Goal: Task Accomplishment & Management: Use online tool/utility

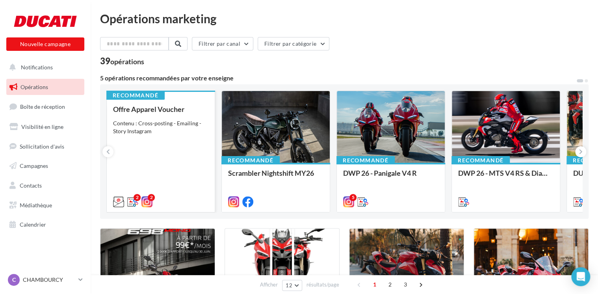
click at [167, 103] on div "Recommandé Offre Apparel Voucher Contenu : Cross-posting - Emailing - Story Ins…" at bounding box center [161, 150] width 108 height 121
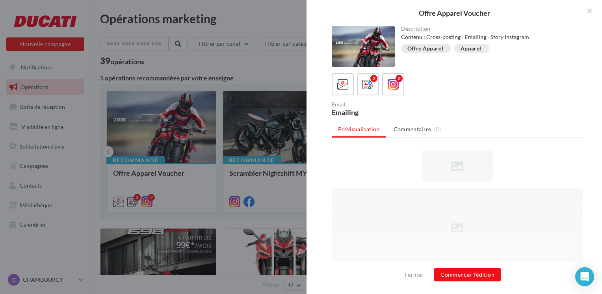
click at [371, 49] on div at bounding box center [363, 46] width 63 height 41
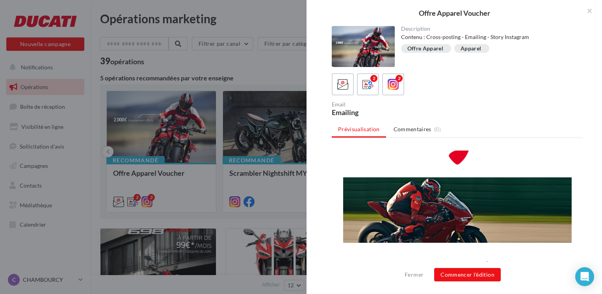
scroll to position [63, 0]
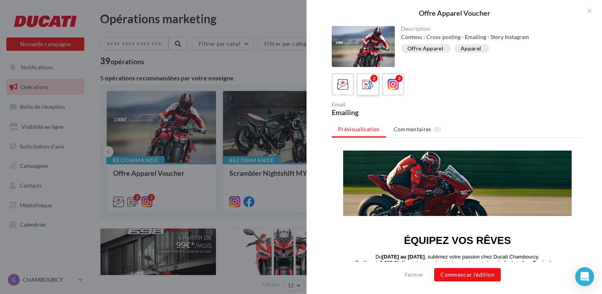
click at [375, 86] on label "2" at bounding box center [368, 84] width 22 height 22
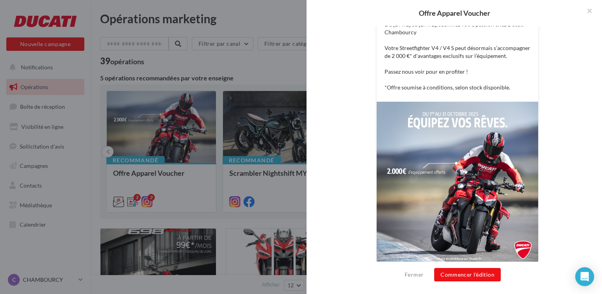
scroll to position [188, 0]
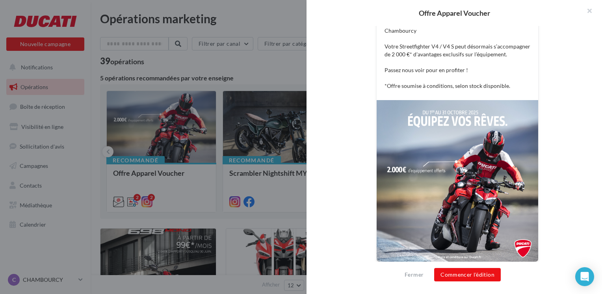
click at [437, 152] on img at bounding box center [458, 181] width 162 height 162
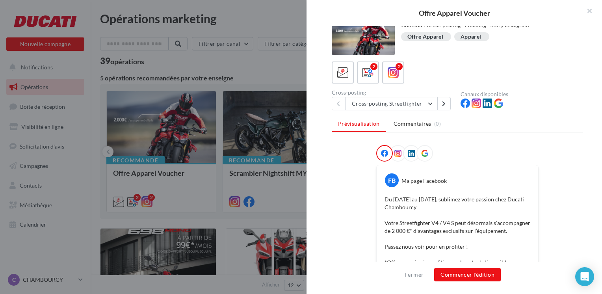
scroll to position [11, 0]
drag, startPoint x: 437, startPoint y: 152, endPoint x: 341, endPoint y: 80, distance: 119.5
click at [341, 80] on div at bounding box center [343, 73] width 15 height 15
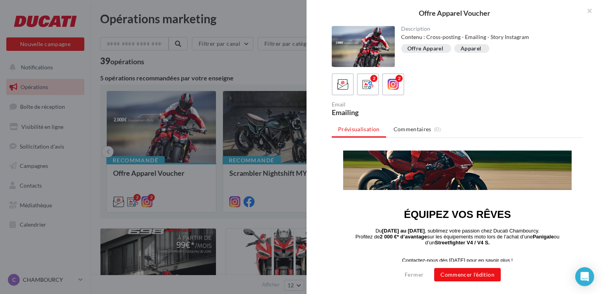
scroll to position [88, 0]
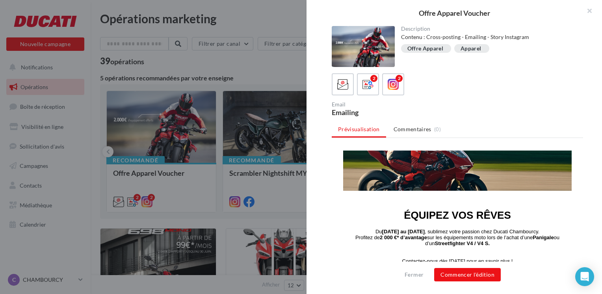
click at [426, 46] on div "Offre Apparel" at bounding box center [425, 49] width 36 height 6
click at [474, 49] on div "Apparel" at bounding box center [471, 49] width 20 height 6
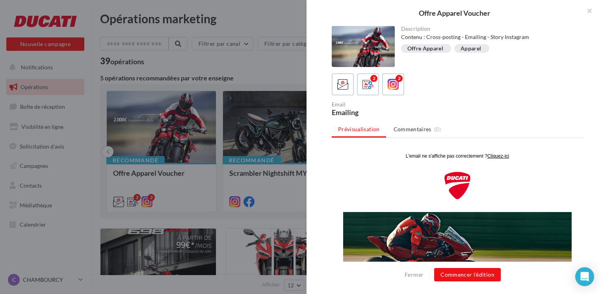
scroll to position [0, 0]
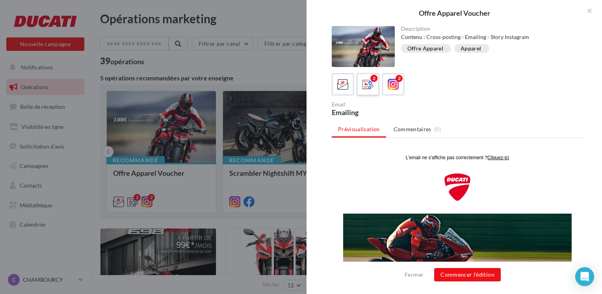
click at [369, 88] on icon at bounding box center [367, 84] width 11 height 11
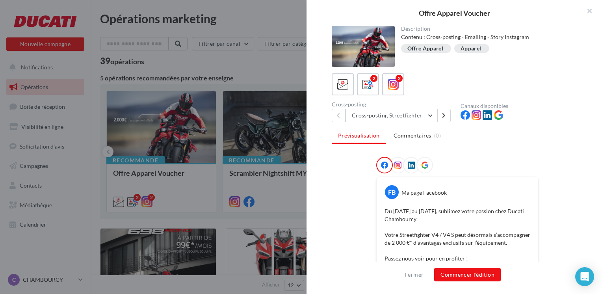
click at [432, 113] on button "Cross-posting Streetfighter" at bounding box center [391, 115] width 92 height 13
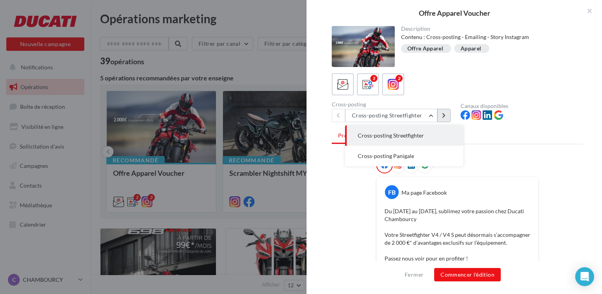
click at [443, 117] on icon at bounding box center [444, 116] width 4 height 6
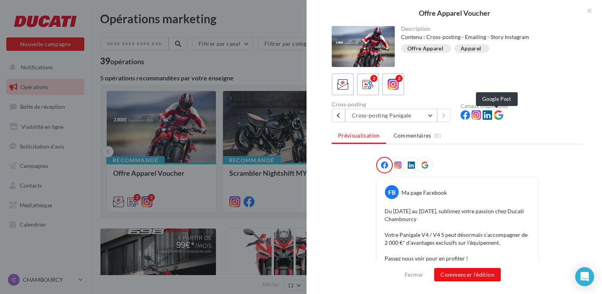
click at [496, 114] on icon at bounding box center [498, 114] width 9 height 9
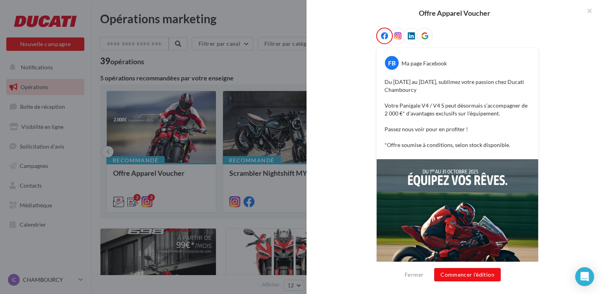
scroll to position [136, 0]
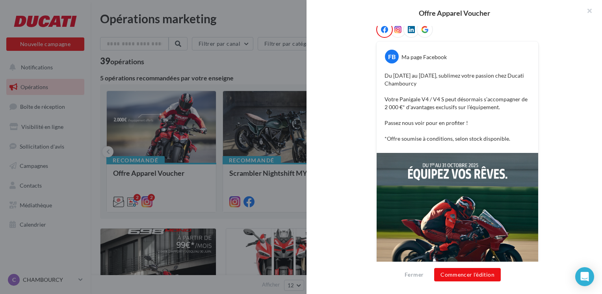
click at [422, 32] on icon at bounding box center [424, 29] width 7 height 7
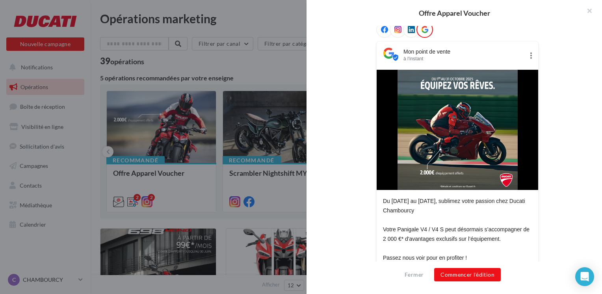
click at [455, 146] on img at bounding box center [458, 130] width 120 height 120
